Goal: Task Accomplishment & Management: Manage account settings

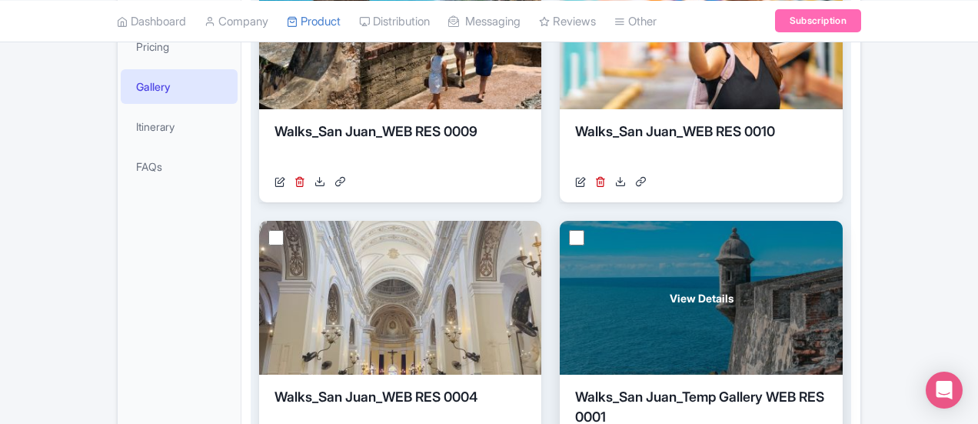
scroll to position [327, 0]
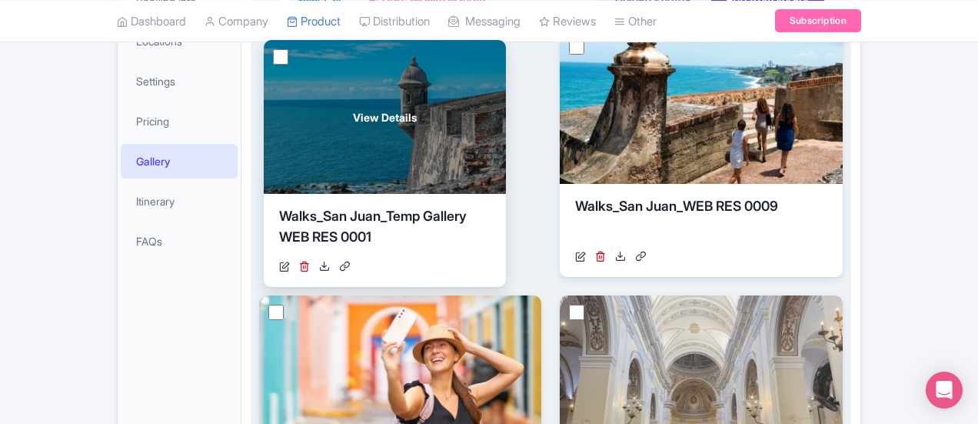
drag, startPoint x: 234, startPoint y: 347, endPoint x: 238, endPoint y: 84, distance: 263.1
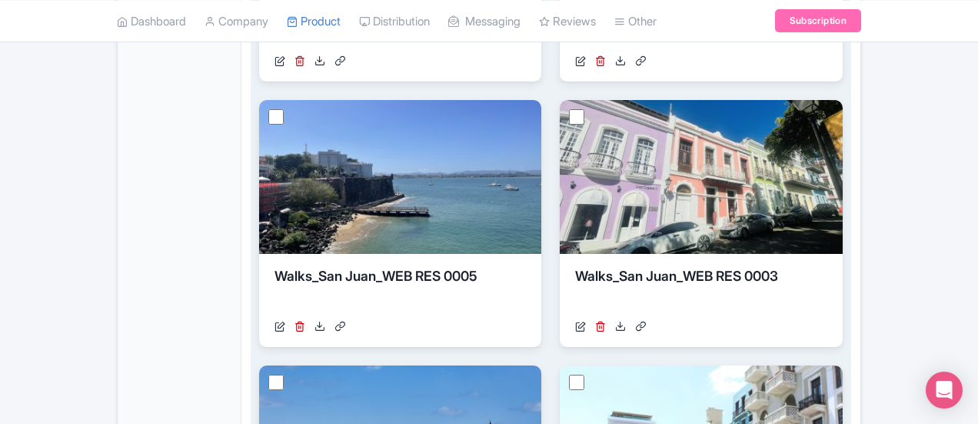
scroll to position [788, 0]
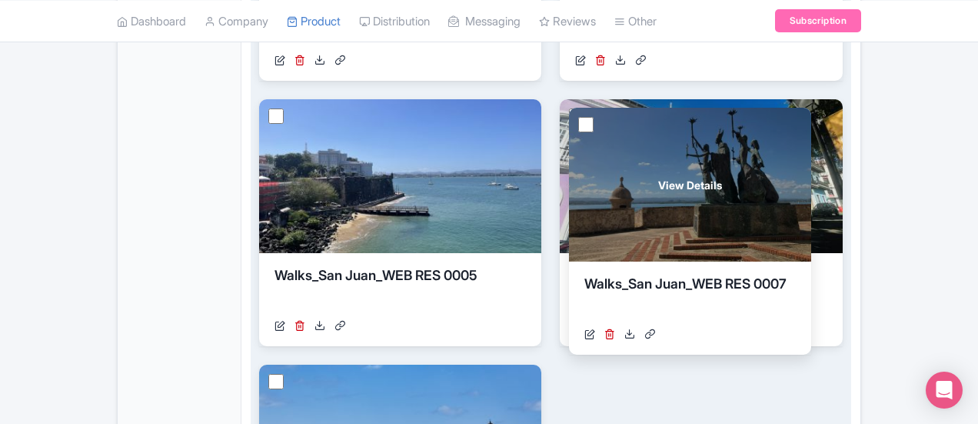
drag, startPoint x: 738, startPoint y: 167, endPoint x: 504, endPoint y: 175, distance: 234.0
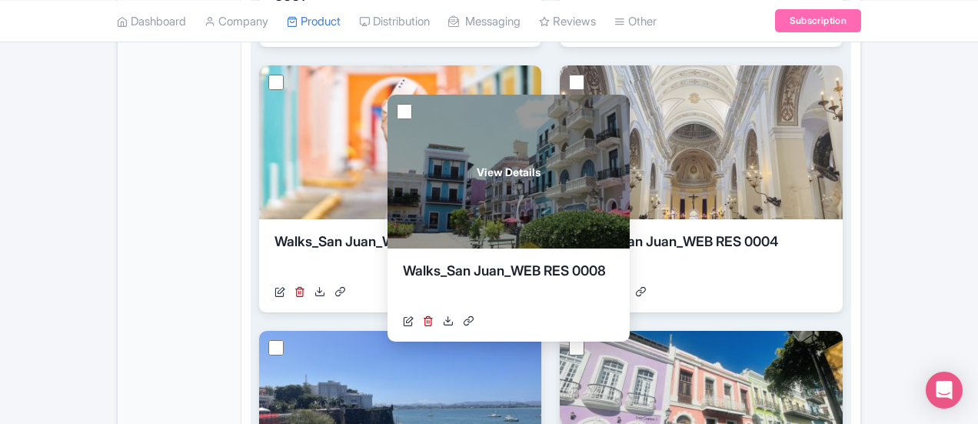
scroll to position [481, 0]
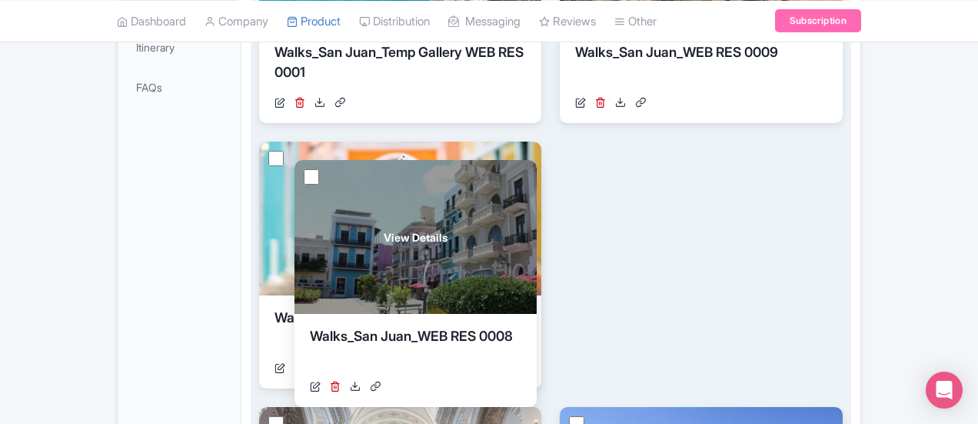
drag, startPoint x: 794, startPoint y: 329, endPoint x: 332, endPoint y: 229, distance: 473.0
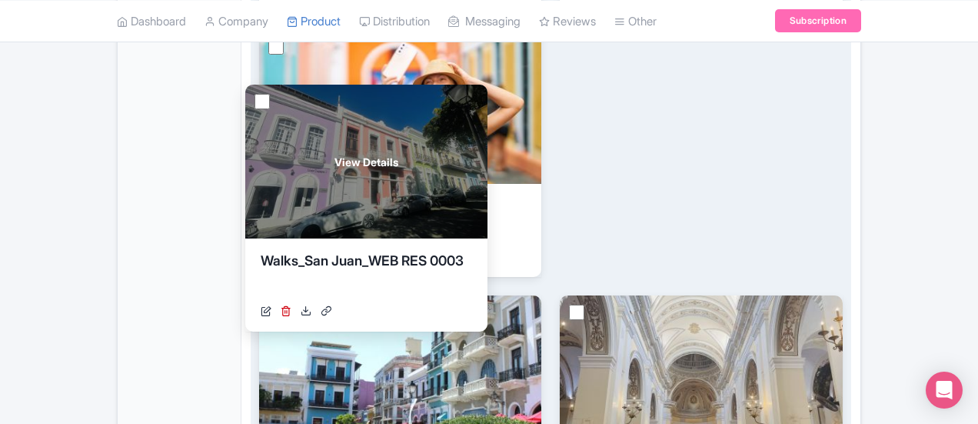
scroll to position [558, 0]
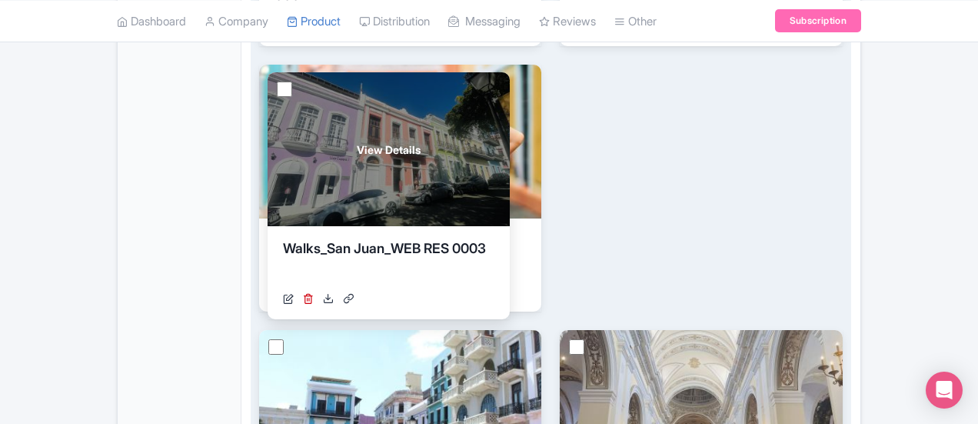
drag, startPoint x: 352, startPoint y: 292, endPoint x: 349, endPoint y: 128, distance: 163.9
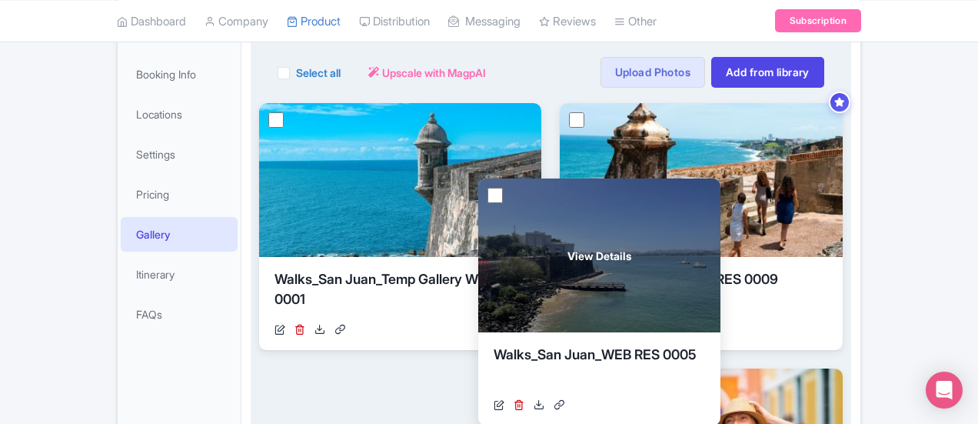
scroll to position [250, 0]
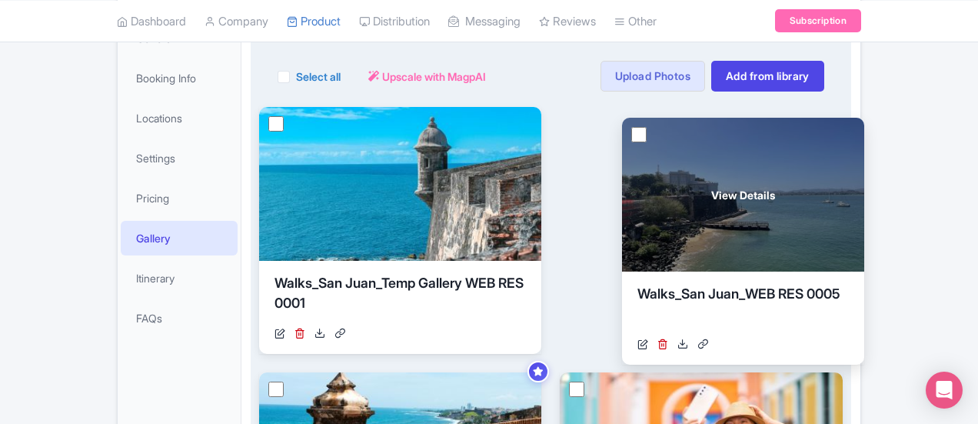
drag, startPoint x: 328, startPoint y: 306, endPoint x: 688, endPoint y: 169, distance: 385.1
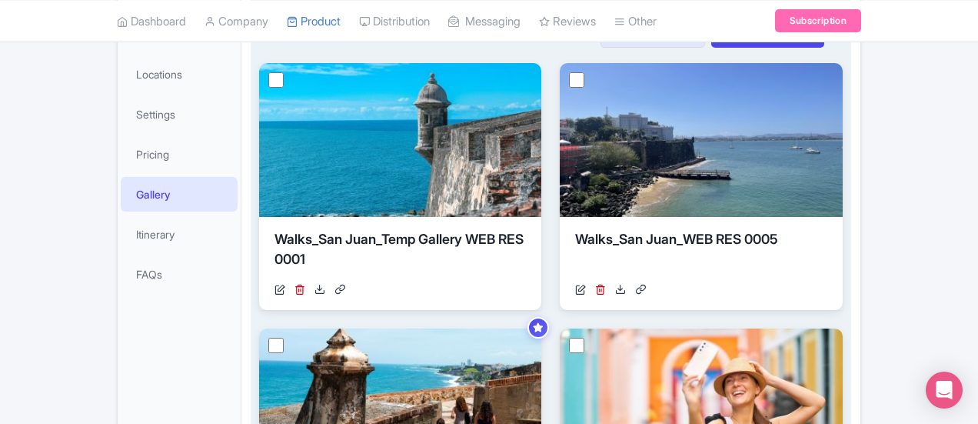
scroll to position [327, 0]
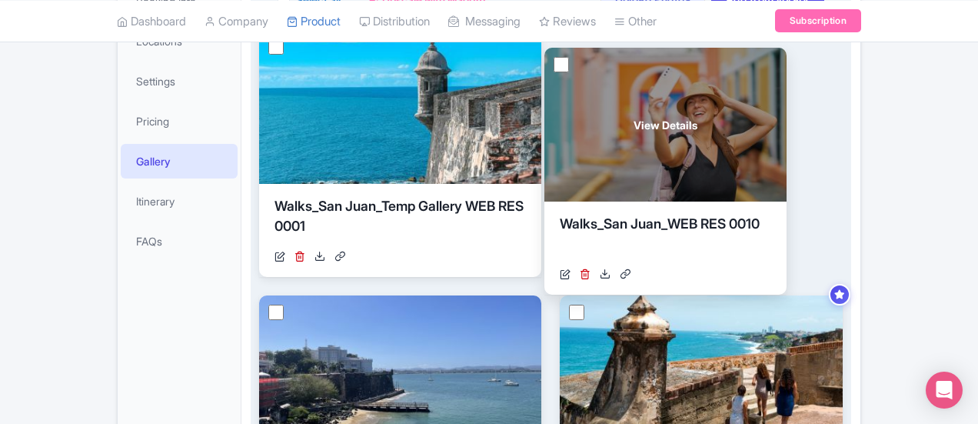
drag, startPoint x: 322, startPoint y: 353, endPoint x: 598, endPoint y: 105, distance: 371.5
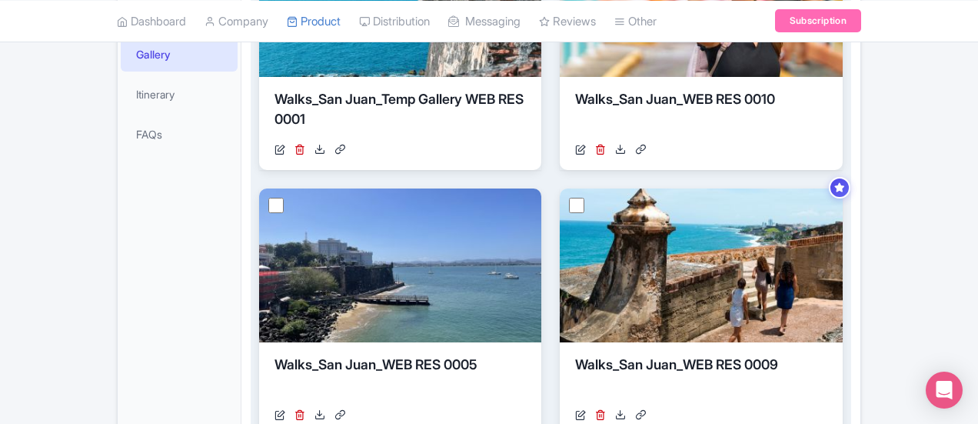
scroll to position [481, 0]
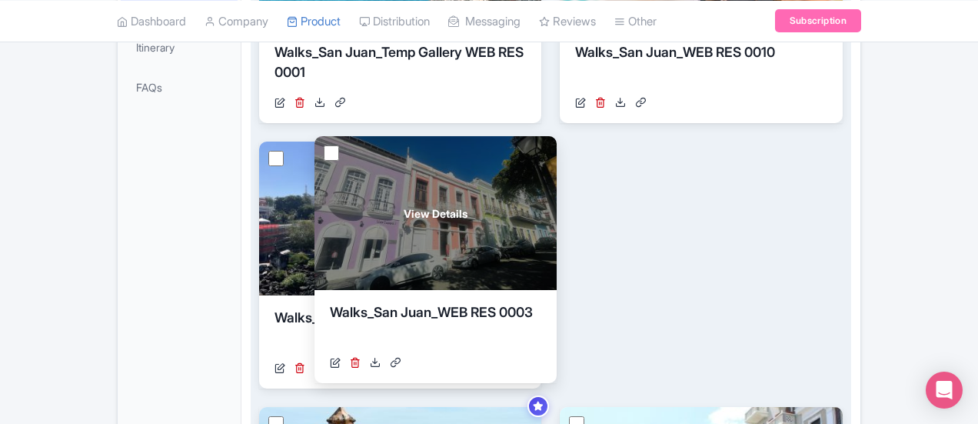
drag, startPoint x: 557, startPoint y: 213, endPoint x: 358, endPoint y: 206, distance: 199.3
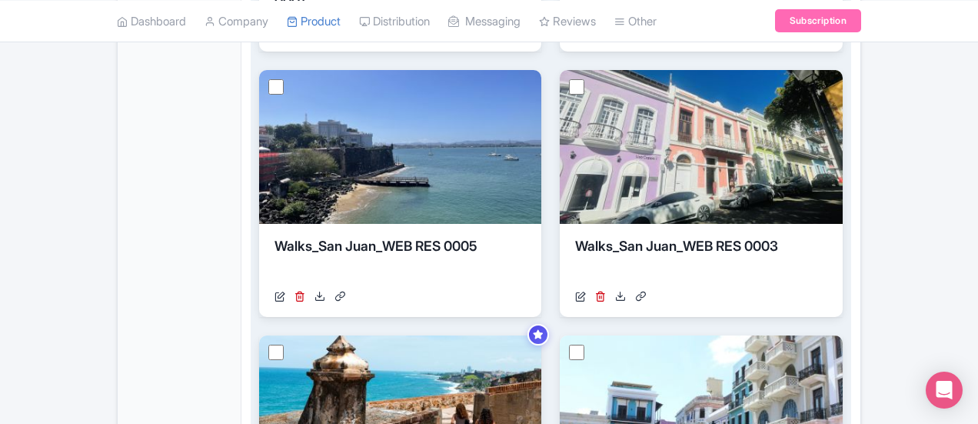
scroll to position [635, 0]
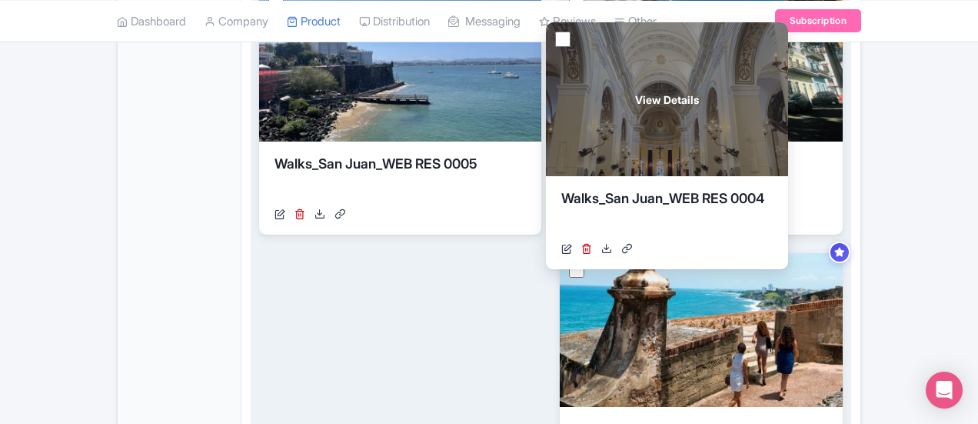
drag, startPoint x: 380, startPoint y: 308, endPoint x: 662, endPoint y: 85, distance: 359.7
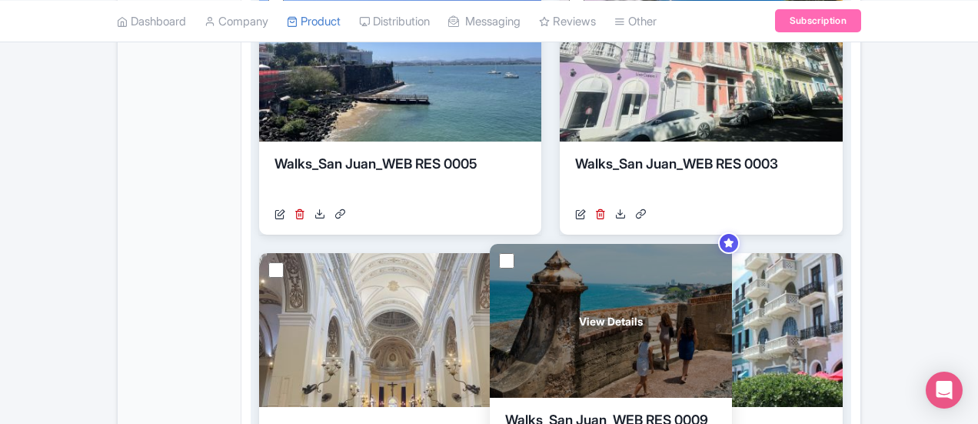
drag, startPoint x: 798, startPoint y: 105, endPoint x: 508, endPoint y: 362, distance: 388.0
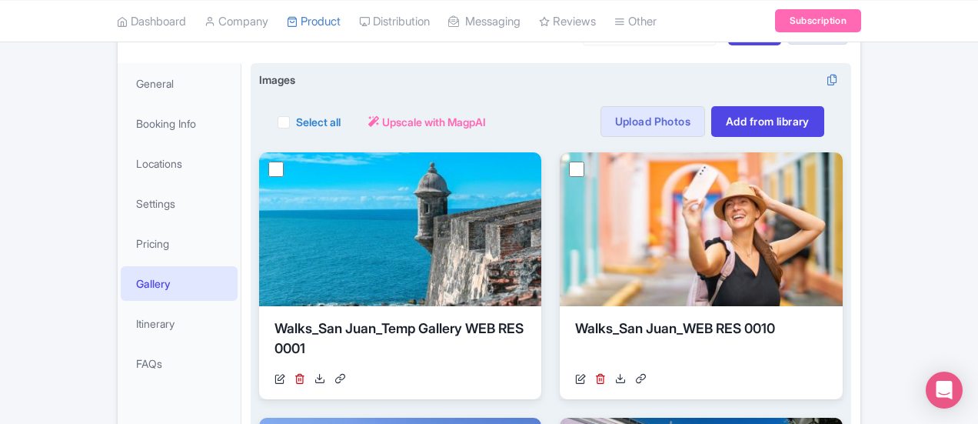
scroll to position [17, 0]
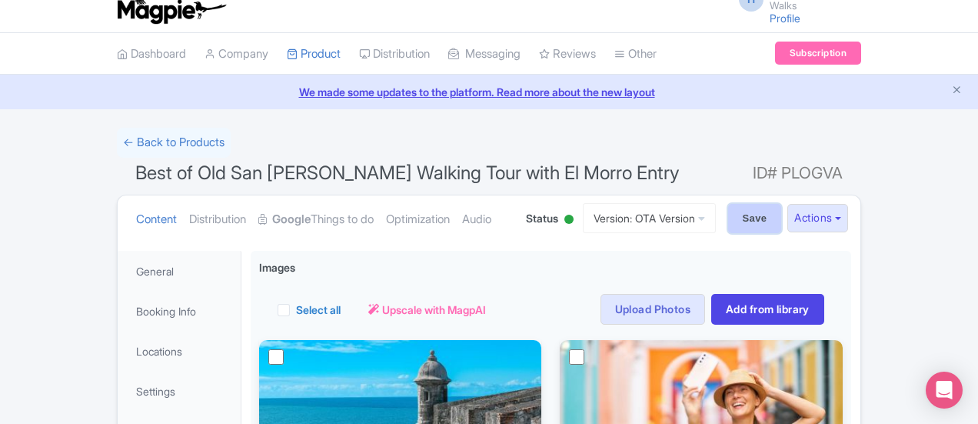
click at [782, 224] on input "Save" at bounding box center [755, 218] width 54 height 29
type input "Saving..."
